Goal: Task Accomplishment & Management: Use online tool/utility

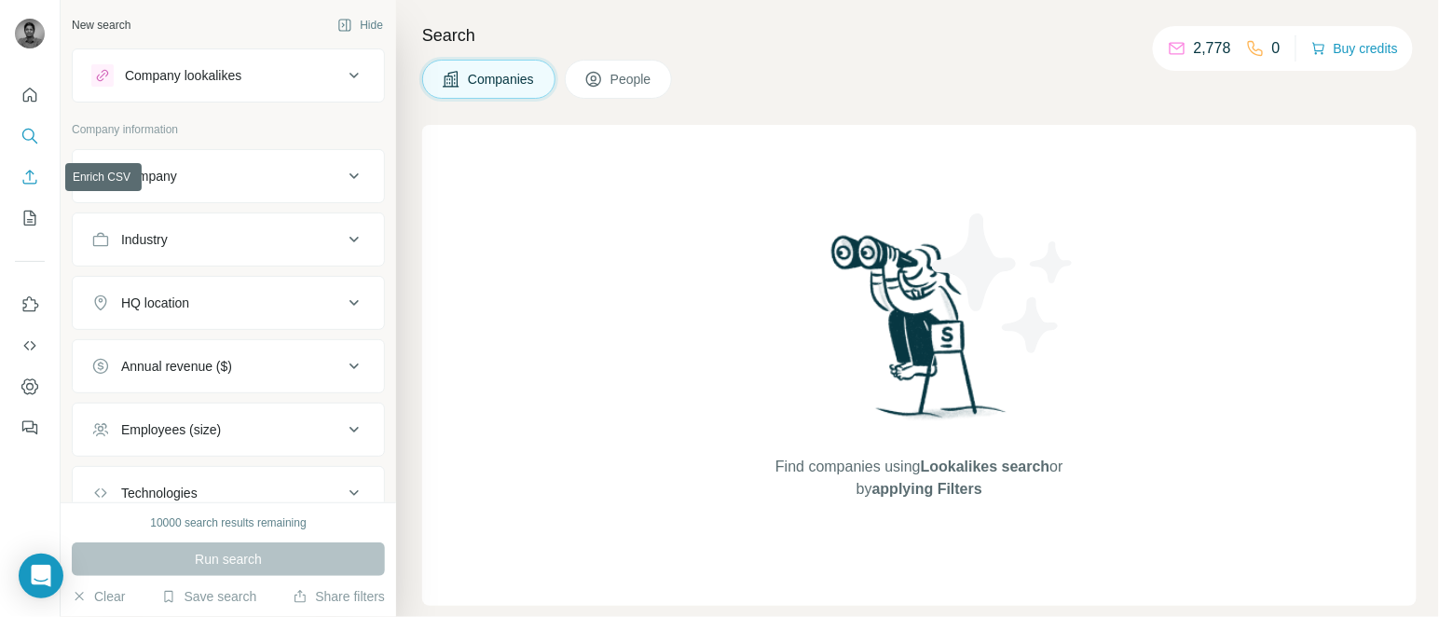
click at [28, 164] on button "Enrich CSV" at bounding box center [30, 177] width 30 height 34
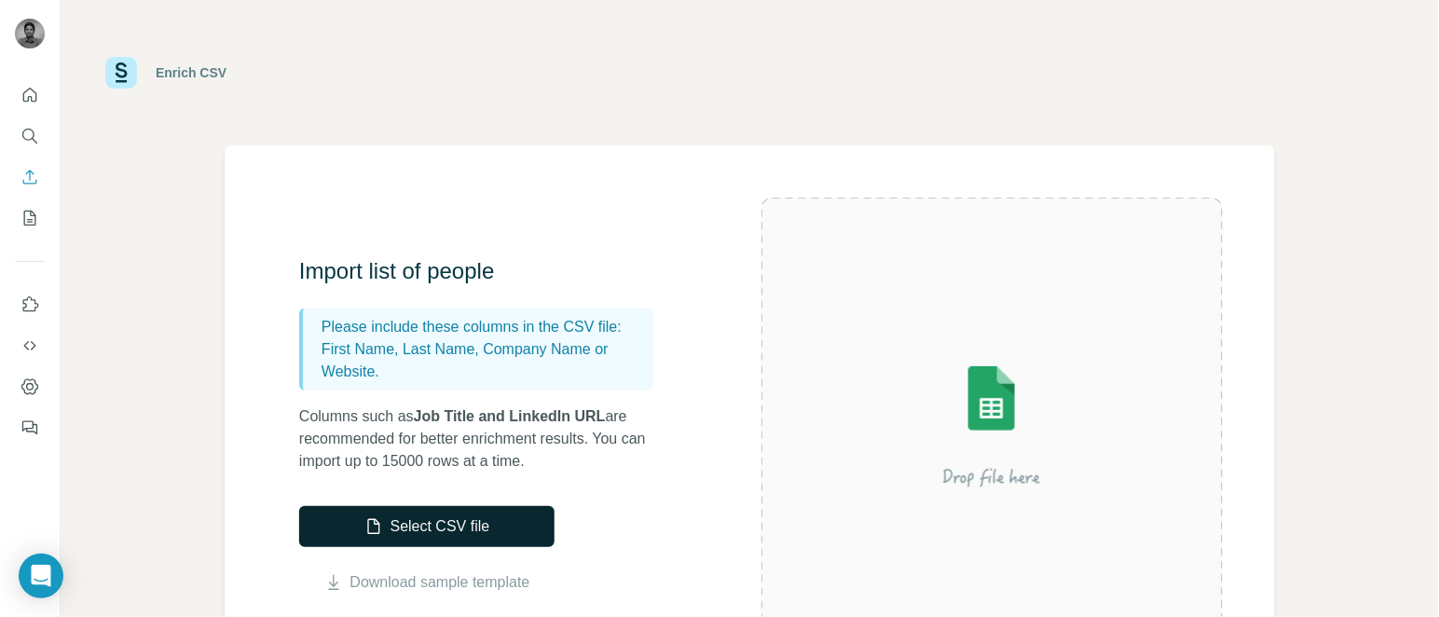
click at [384, 511] on button "Select CSV file" at bounding box center [426, 526] width 255 height 41
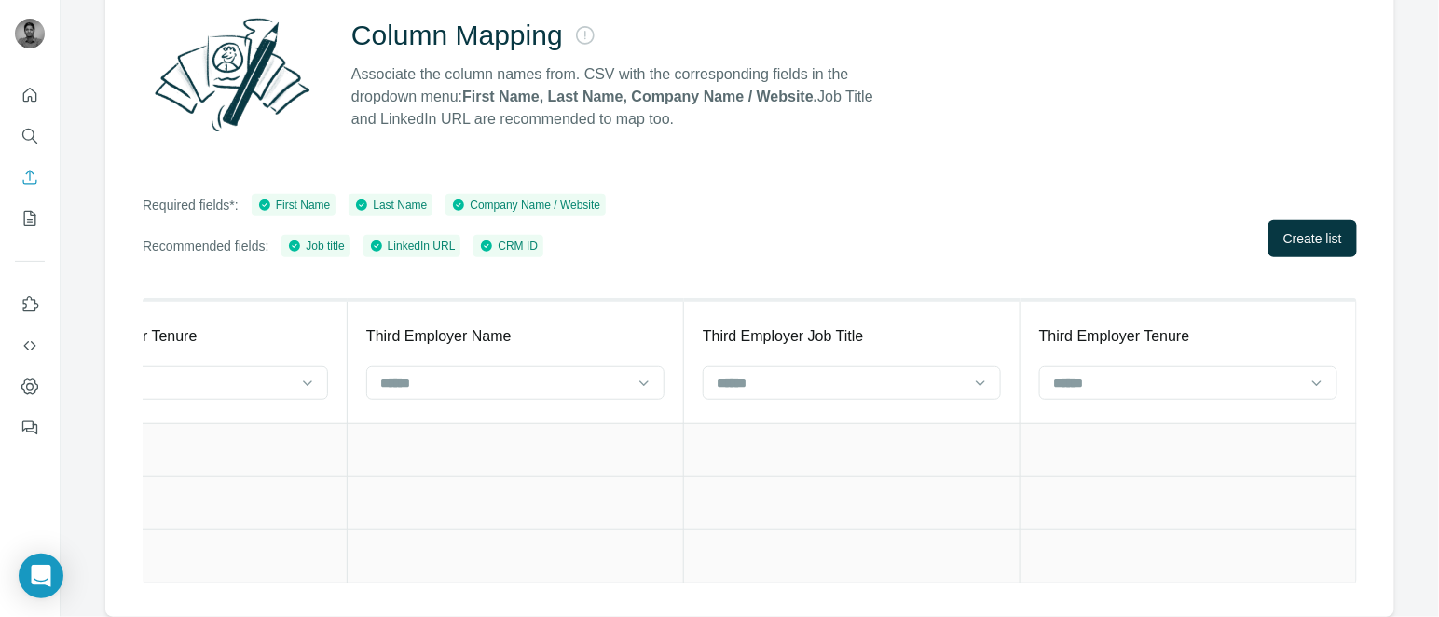
scroll to position [0, 4655]
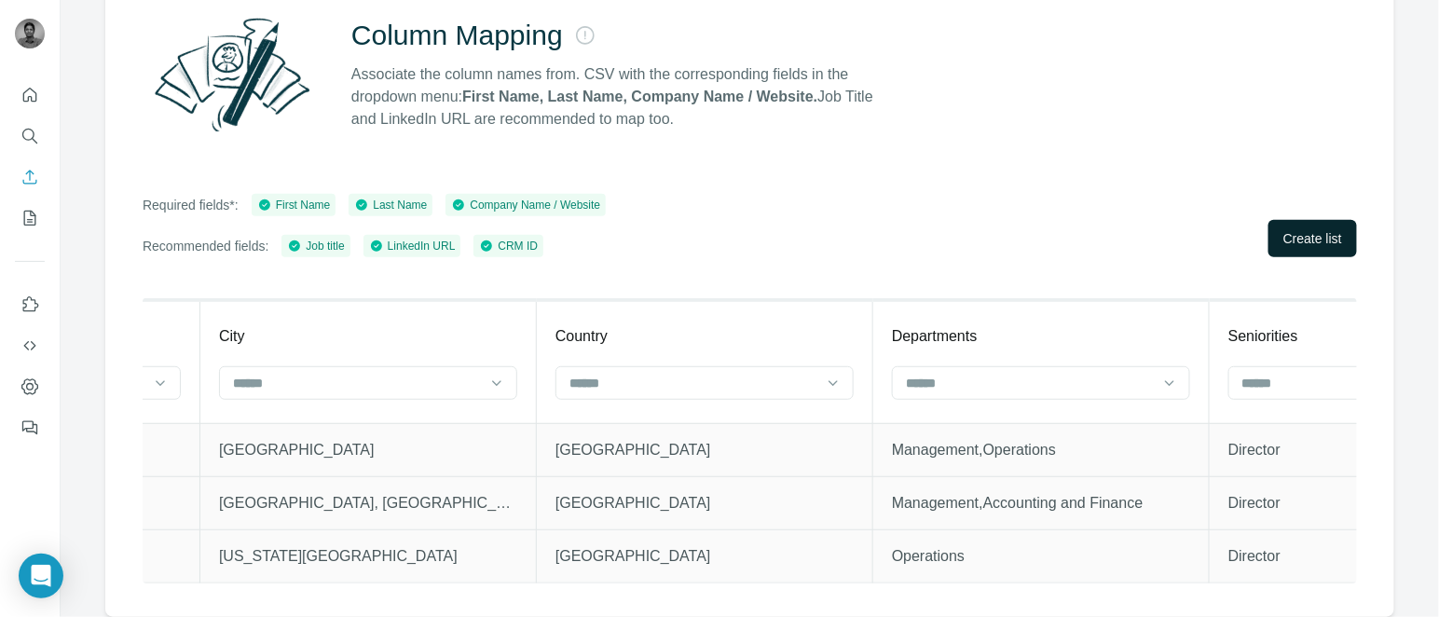
click at [1309, 229] on span "Create list" at bounding box center [1313, 238] width 59 height 19
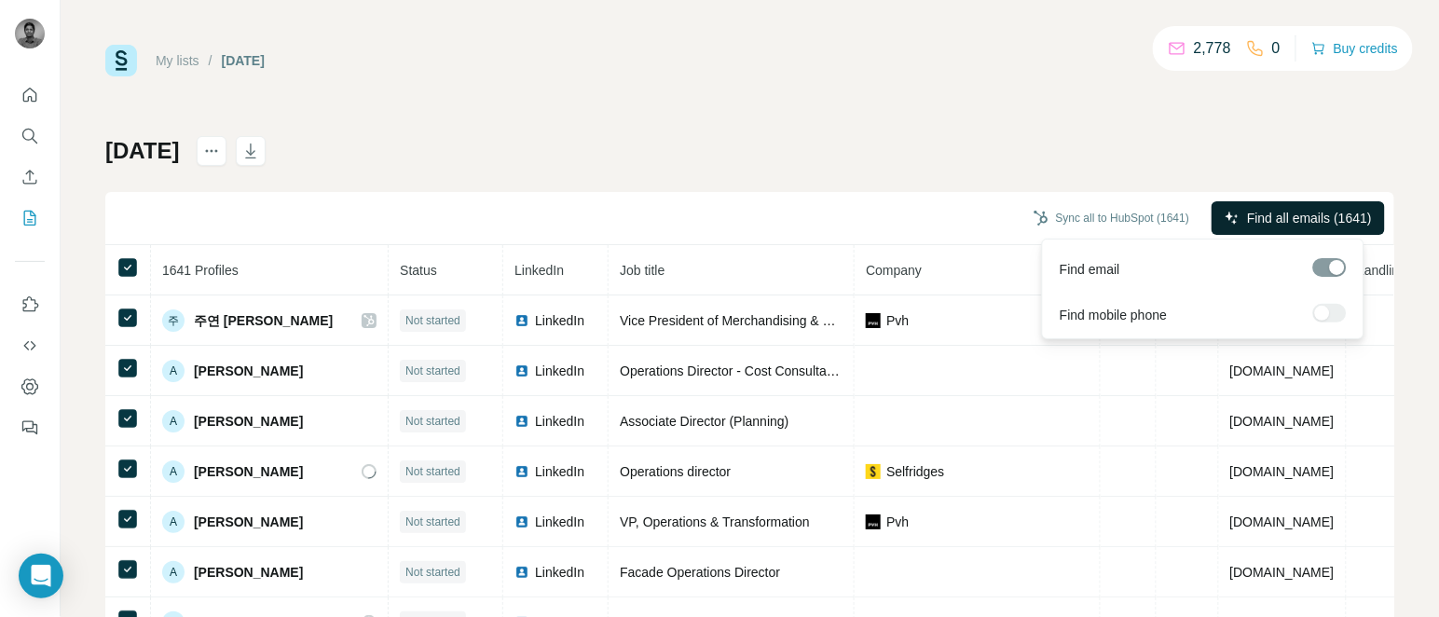
click at [1281, 203] on button "Find all emails (1641)" at bounding box center [1298, 218] width 173 height 34
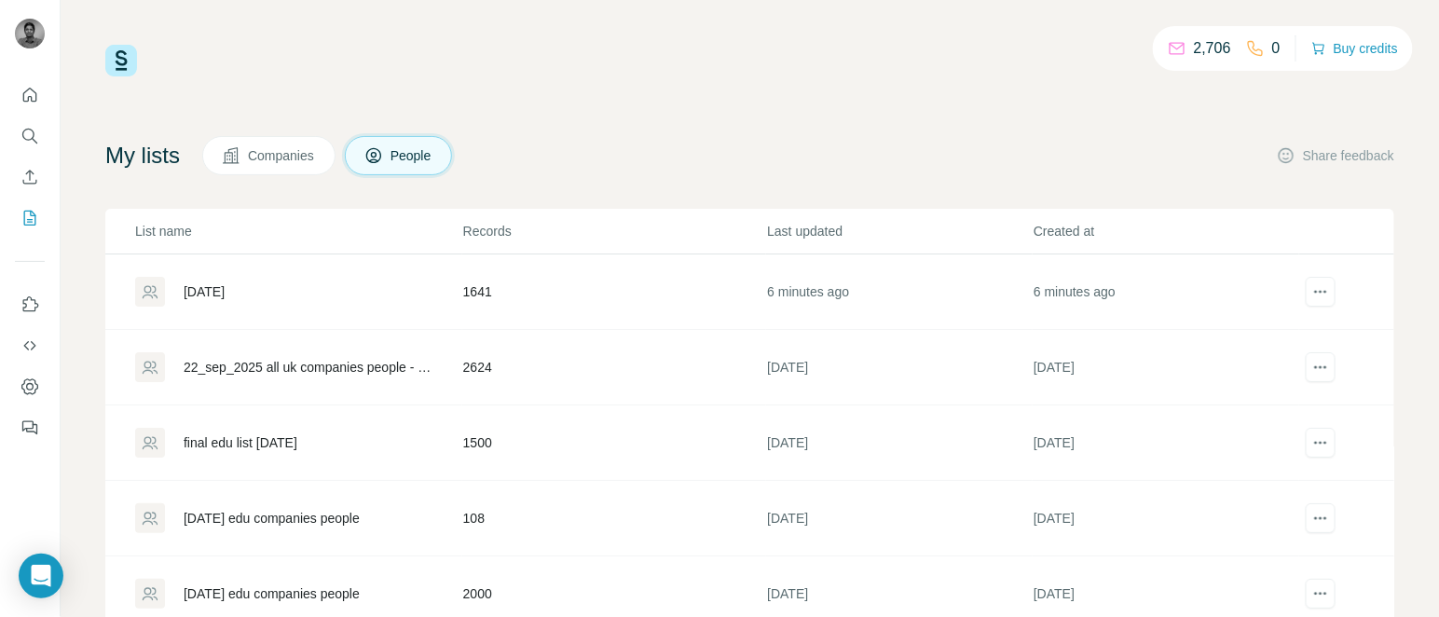
click at [221, 282] on div "[DATE]" at bounding box center [204, 291] width 41 height 19
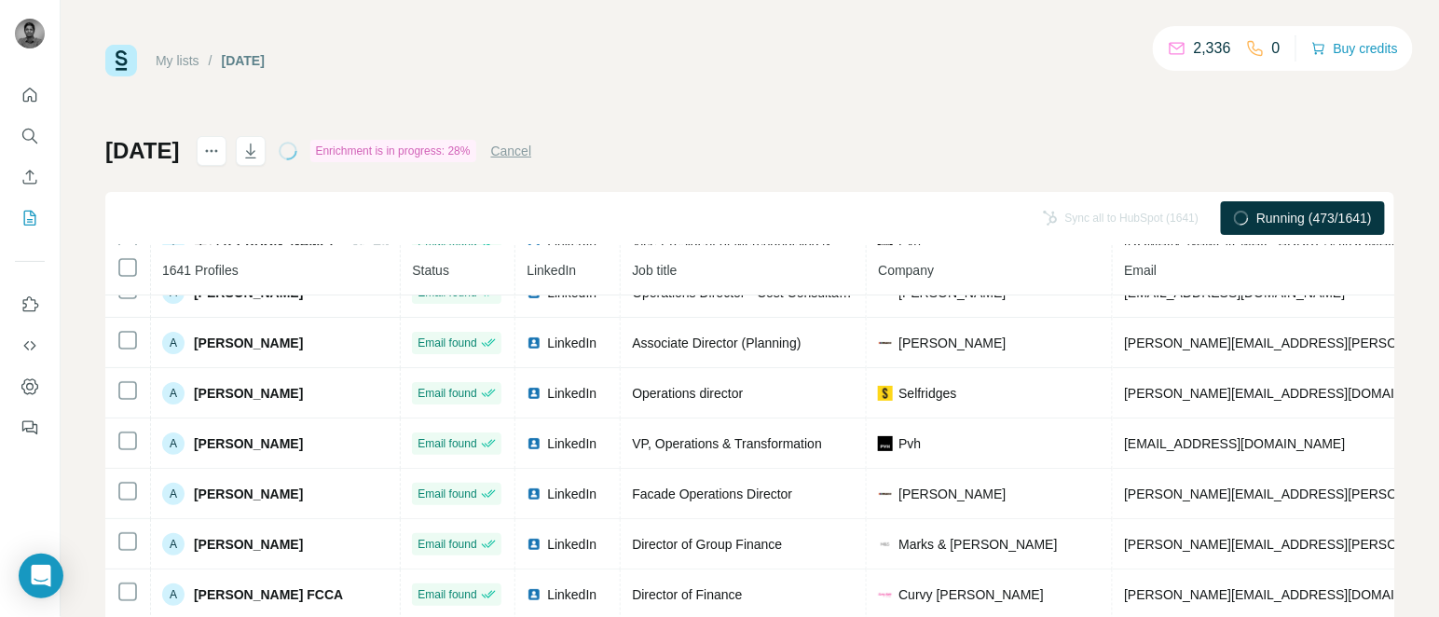
drag, startPoint x: 979, startPoint y: 181, endPoint x: 952, endPoint y: 107, distance: 78.5
click at [952, 107] on div "My lists / [DATE] 2,336 0 Buy credits [DATE] Enrichment is in progress: 28% Can…" at bounding box center [749, 391] width 1289 height 693
click at [806, 173] on div "[DATE] Enrichment is in progress: 38% Cancel Sync all to HubSpot (1641) Running…" at bounding box center [749, 436] width 1289 height 601
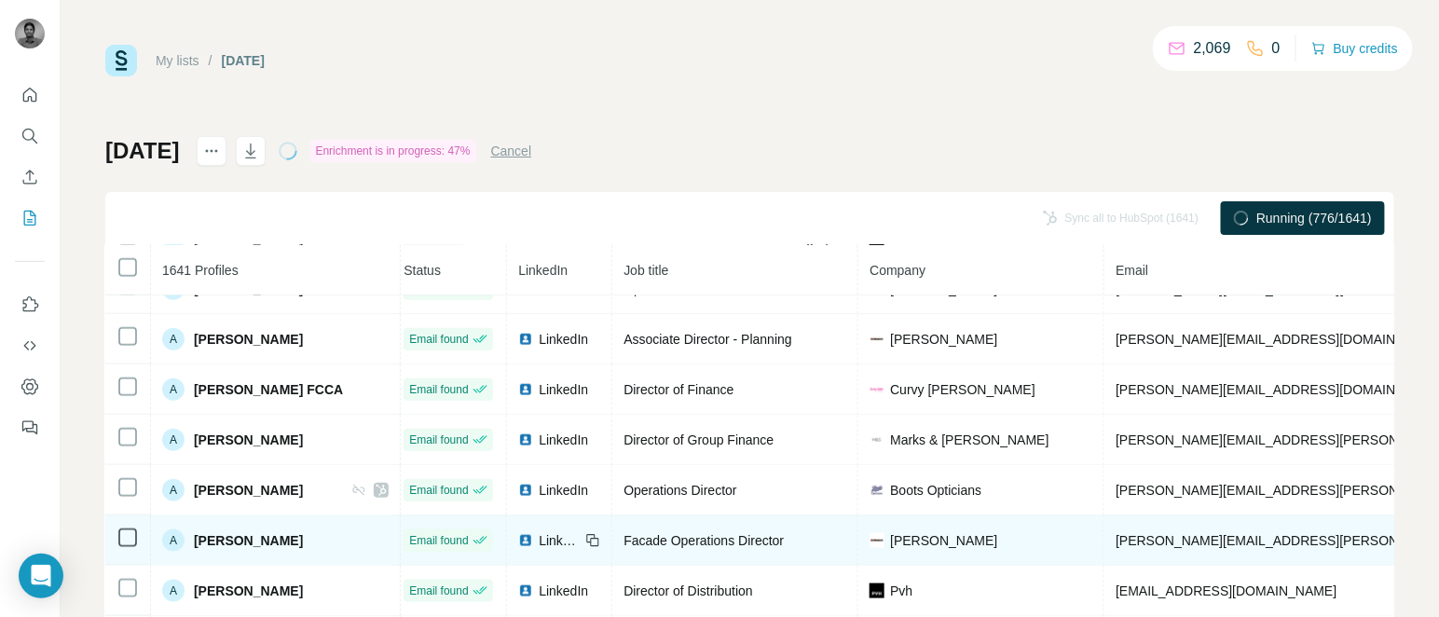
scroll to position [554, 8]
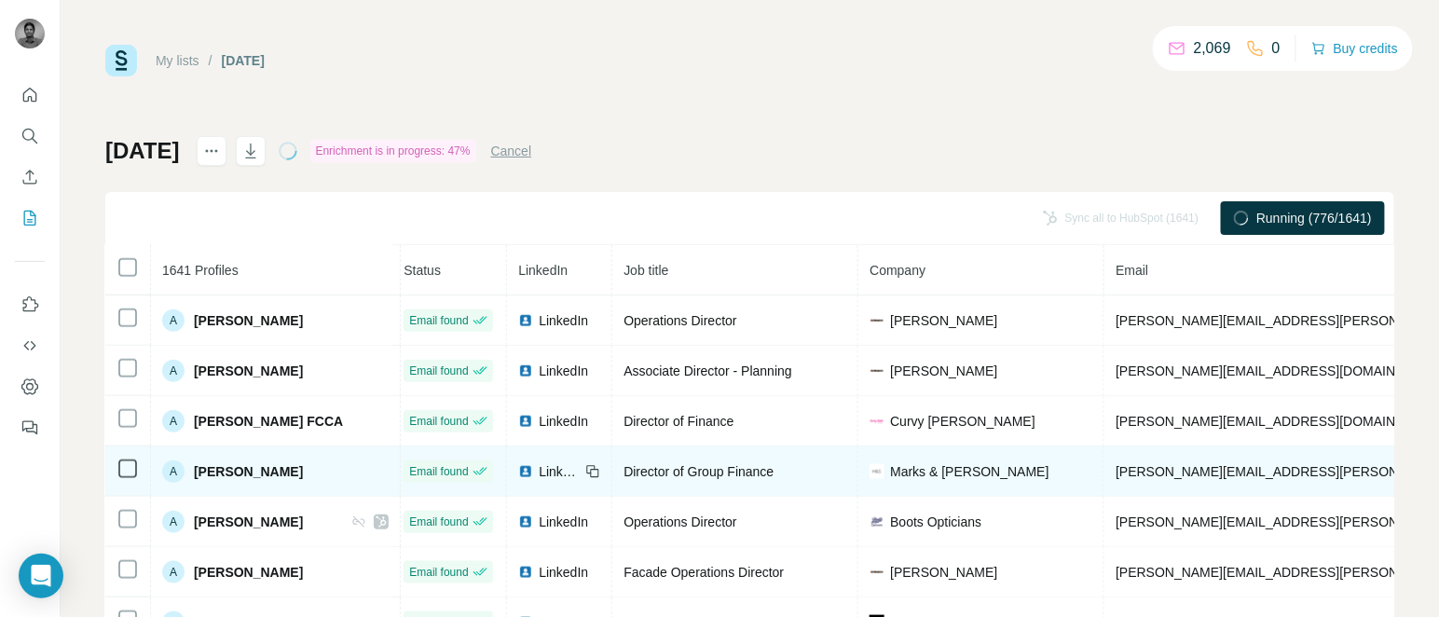
click at [908, 474] on span "Marks & [PERSON_NAME]" at bounding box center [969, 471] width 158 height 19
drag, startPoint x: 901, startPoint y: 473, endPoint x: 1007, endPoint y: 470, distance: 105.4
click at [1007, 470] on div "Marks & [PERSON_NAME]" at bounding box center [981, 471] width 223 height 19
copy span "Marks & [PERSON_NAME]"
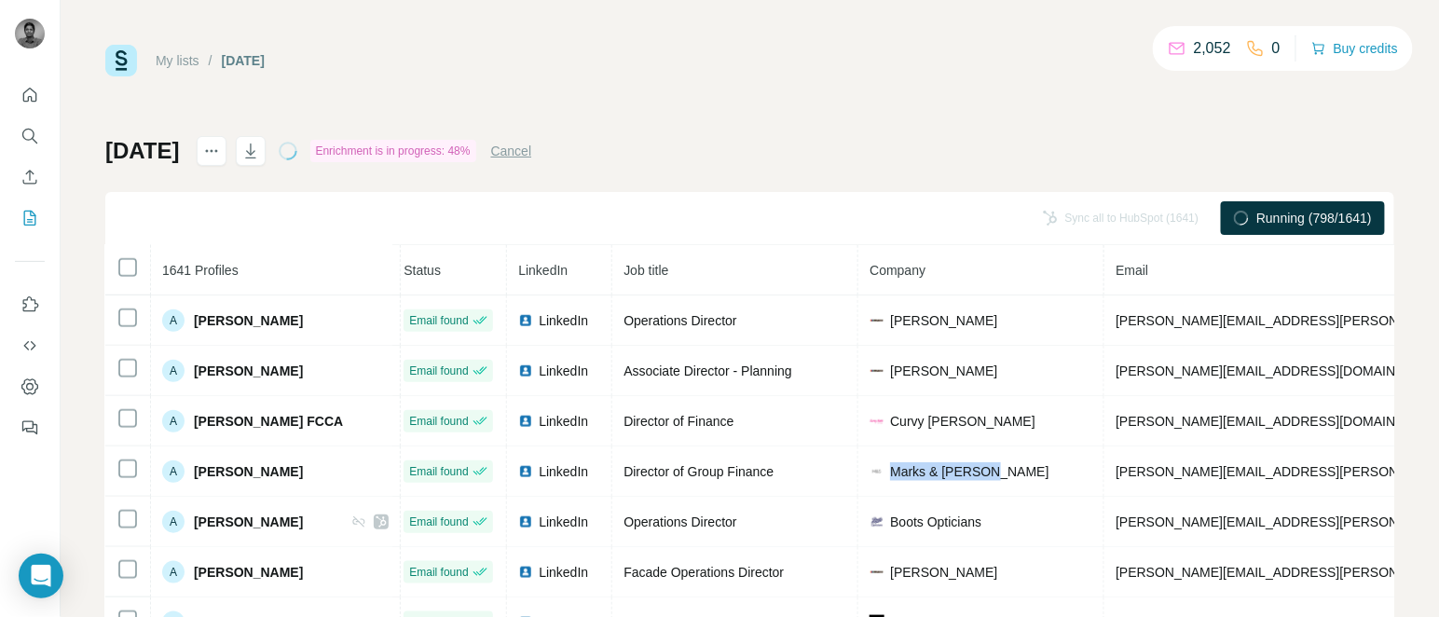
click at [728, 104] on div "My lists / [DATE] 2,052 0 Buy credits [DATE] Enrichment is in progress: 48% Can…" at bounding box center [749, 391] width 1289 height 693
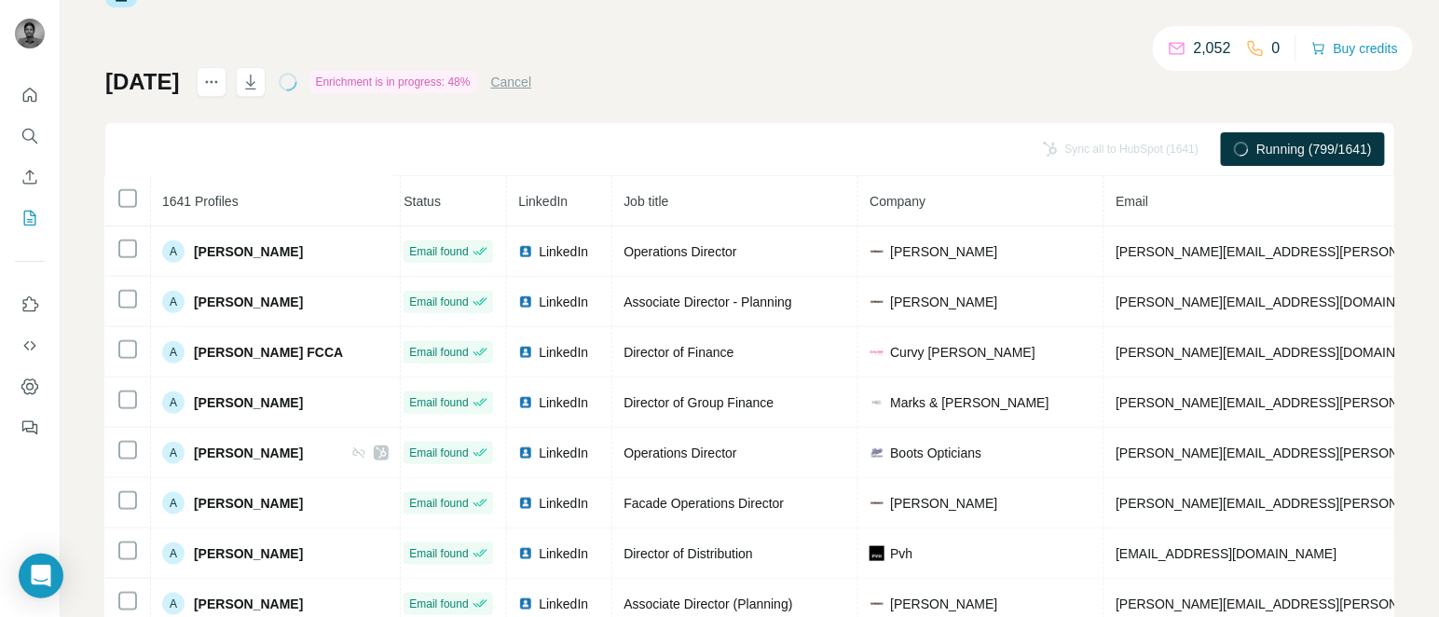
scroll to position [46, 0]
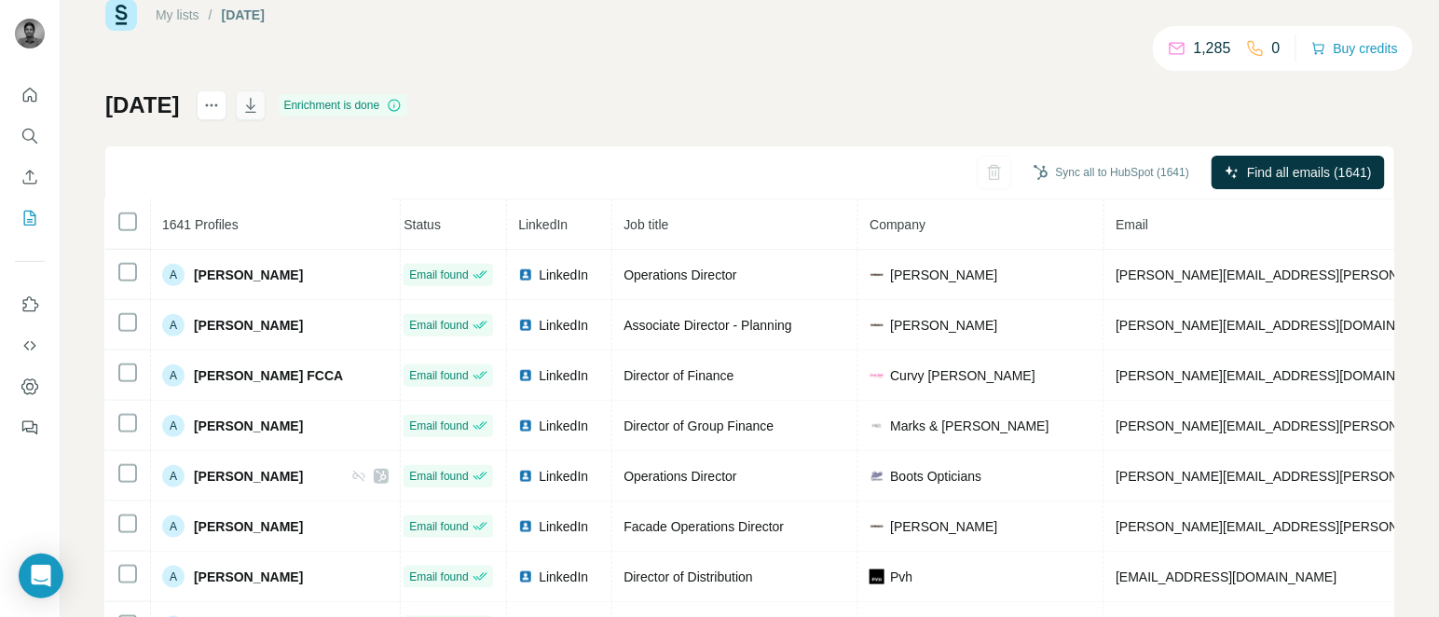
click at [260, 108] on icon "button" at bounding box center [250, 105] width 19 height 19
